Goal: Check status: Check status

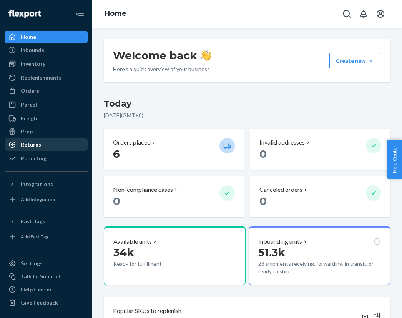
click at [49, 145] on div "Returns" at bounding box center [45, 144] width 81 height 11
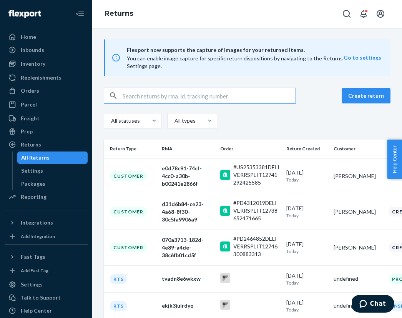
paste input "1ZX8R1710354695252"
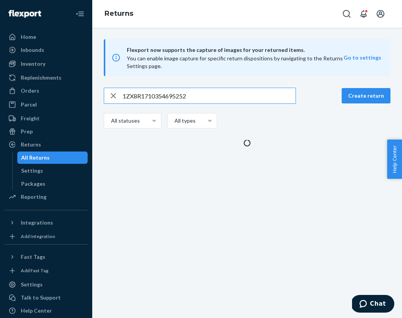
type input "1ZX8R1710354695252"
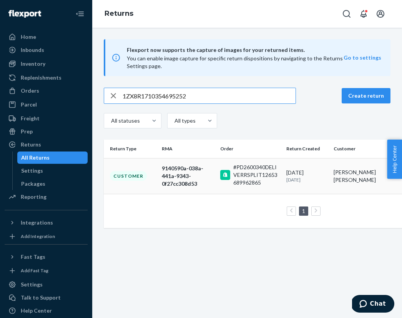
click at [224, 187] on td "#PD2600340DELIVERRSPLIT12653689962865" at bounding box center [250, 176] width 66 height 36
click at [179, 96] on input "1ZX8R1710354695252" at bounding box center [209, 95] width 173 height 15
paste input "[PERSON_NAME] [PERSON_NAME]"
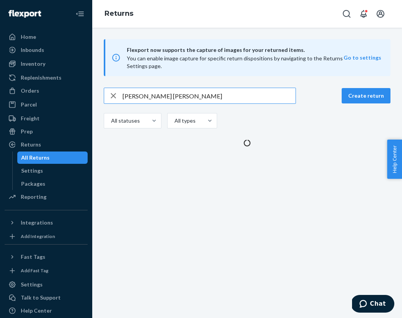
type input "[PERSON_NAME] [PERSON_NAME]"
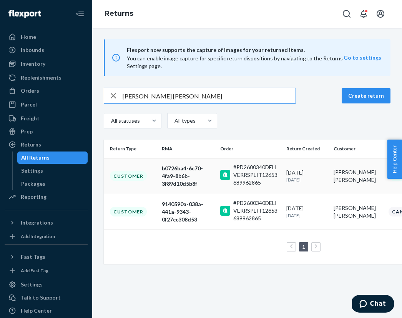
click at [138, 183] on td "Customer" at bounding box center [131, 176] width 55 height 36
